Goal: Task Accomplishment & Management: Manage account settings

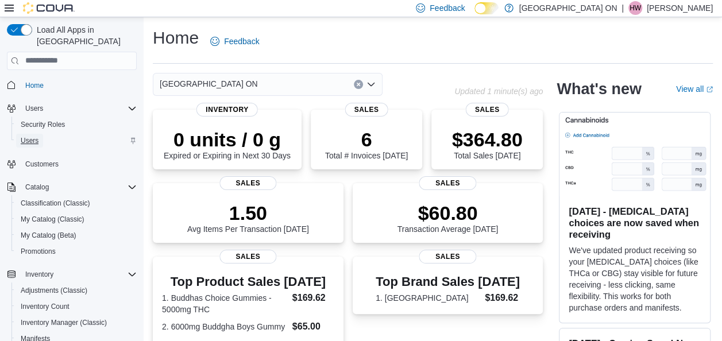
click at [30, 136] on span "Users" at bounding box center [30, 140] width 18 height 9
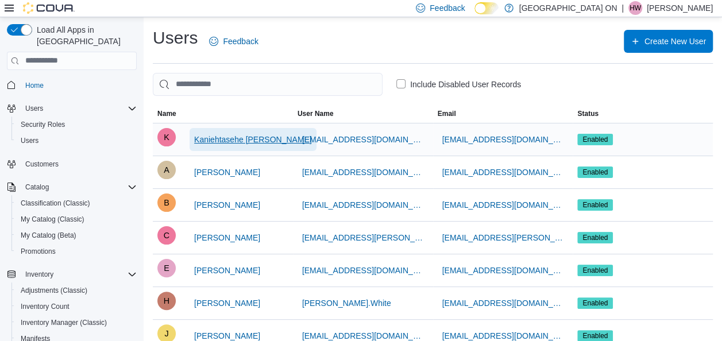
click at [229, 142] on span "Kaniehtasehe [PERSON_NAME]" at bounding box center [253, 139] width 118 height 11
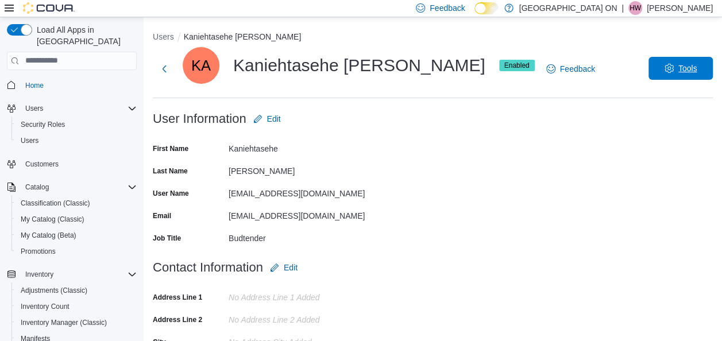
click at [697, 68] on span "Tools" at bounding box center [688, 68] width 19 height 11
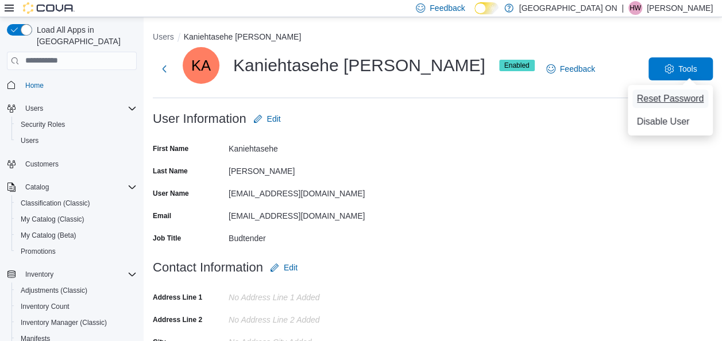
click at [687, 99] on span "Reset Password" at bounding box center [670, 99] width 67 height 14
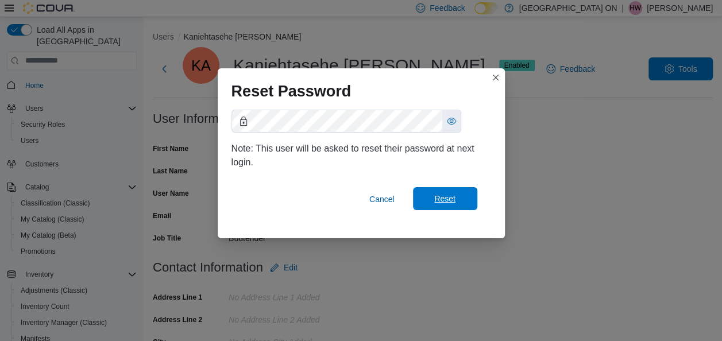
click at [452, 205] on span "Reset" at bounding box center [445, 198] width 51 height 23
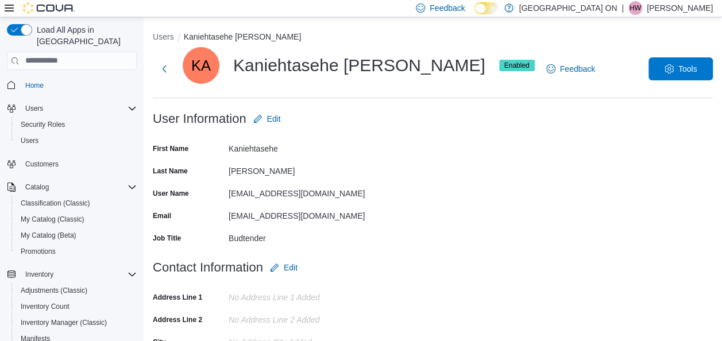
click at [444, 247] on form "User Information Edit First Name Kaniehtasehe Last Name [PERSON_NAME] User Name…" at bounding box center [433, 181] width 560 height 149
click at [32, 81] on span "Home" at bounding box center [34, 85] width 18 height 9
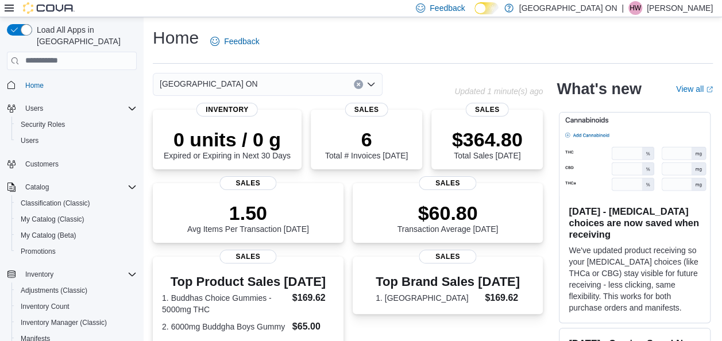
click at [373, 52] on div "Home Feedback" at bounding box center [433, 41] width 560 height 30
